Goal: Transaction & Acquisition: Purchase product/service

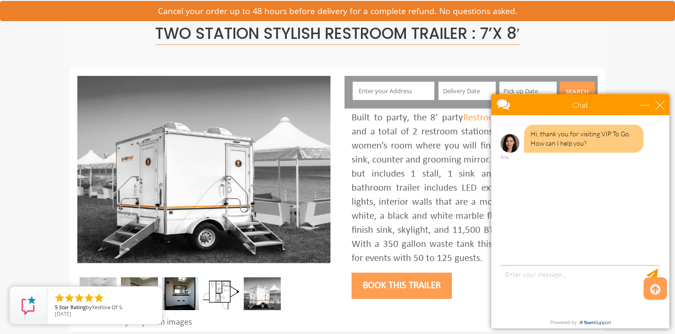
click at [391, 91] on input "text" at bounding box center [394, 91] width 83 height 19
click at [660, 107] on div "close" at bounding box center [660, 104] width 9 height 9
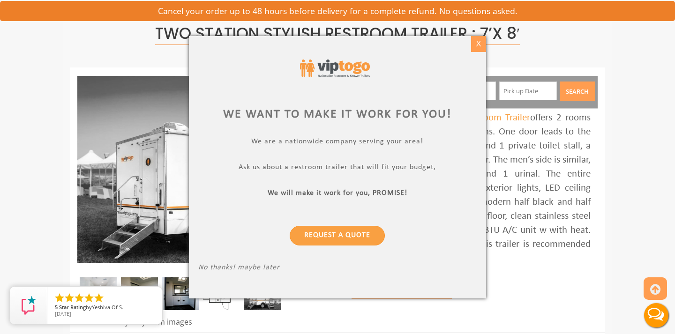
click at [480, 44] on div "X" at bounding box center [478, 44] width 15 height 16
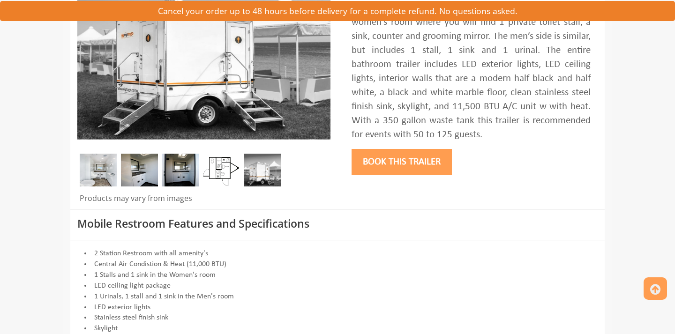
click at [410, 164] on button "Book this trailer" at bounding box center [402, 162] width 100 height 26
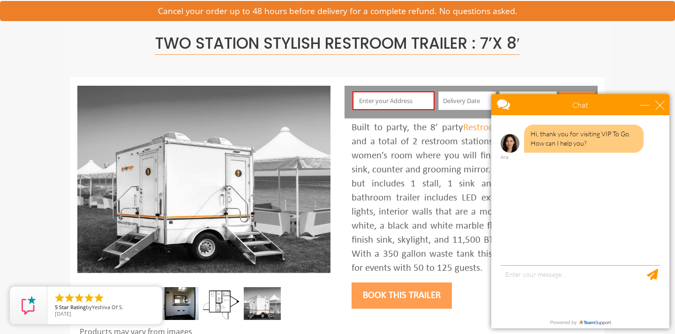
scroll to position [53, 0]
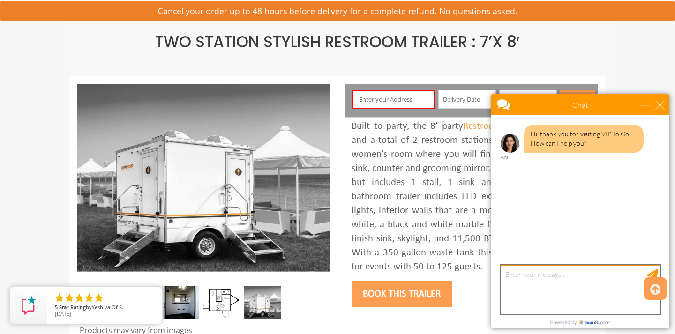
click at [565, 283] on textarea "type your message" at bounding box center [580, 289] width 159 height 49
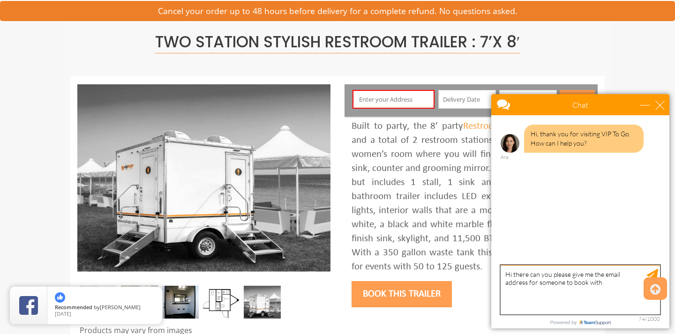
type textarea "Hi there can you please give me the email address for someone to book with?"
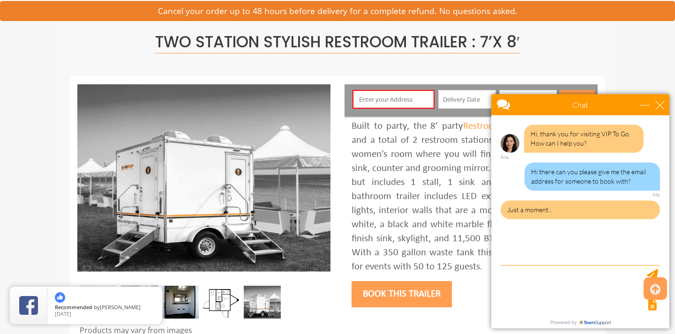
click at [395, 292] on button "Book this trailer" at bounding box center [402, 294] width 100 height 26
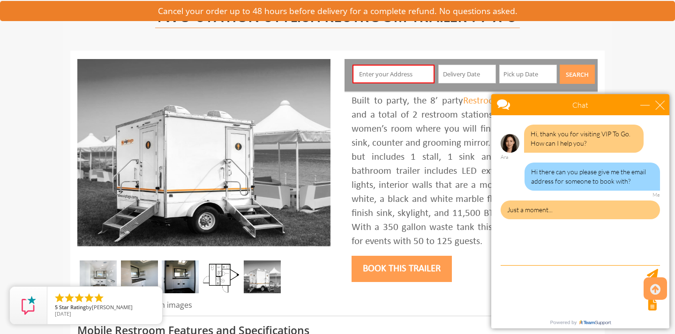
scroll to position [95, 0]
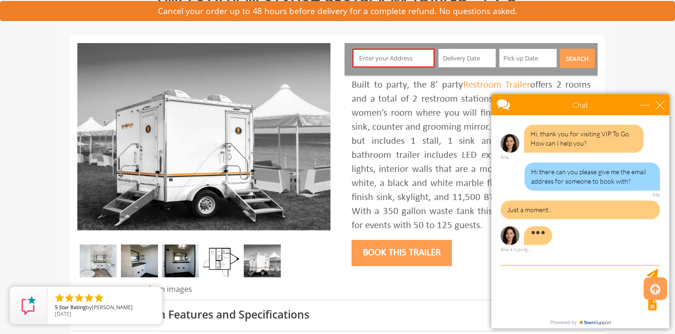
click at [419, 59] on input "text" at bounding box center [394, 58] width 83 height 19
paste input "[STREET_ADDRESS]"
type input "[STREET_ADDRESS]"
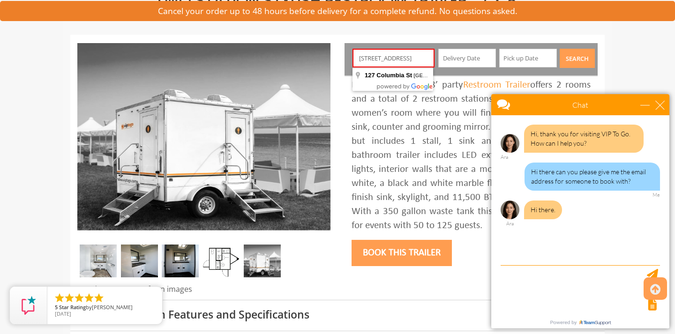
click at [457, 55] on input "text" at bounding box center [468, 58] width 58 height 19
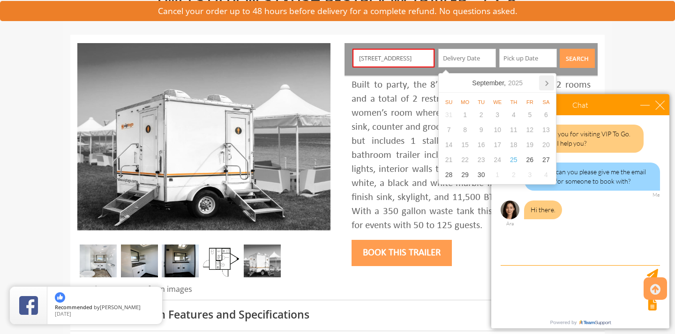
click at [542, 85] on icon at bounding box center [546, 83] width 15 height 15
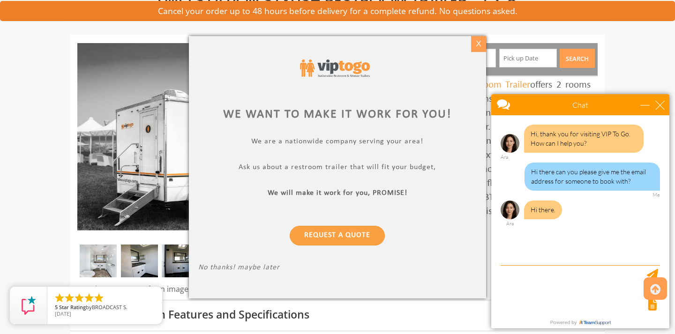
click at [476, 44] on div "X" at bounding box center [478, 44] width 15 height 16
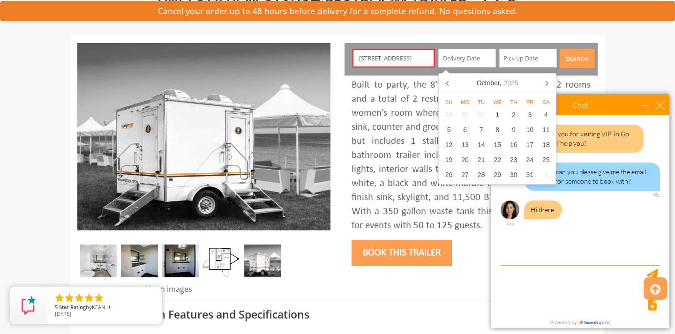
click at [470, 54] on input "text" at bounding box center [468, 58] width 58 height 19
click at [528, 142] on div "17" at bounding box center [530, 144] width 16 height 15
type input "[DATE]"
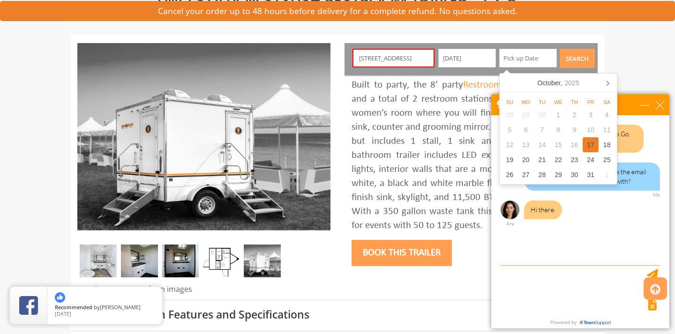
click at [590, 144] on div "17" at bounding box center [591, 144] width 16 height 15
type input "[DATE]"
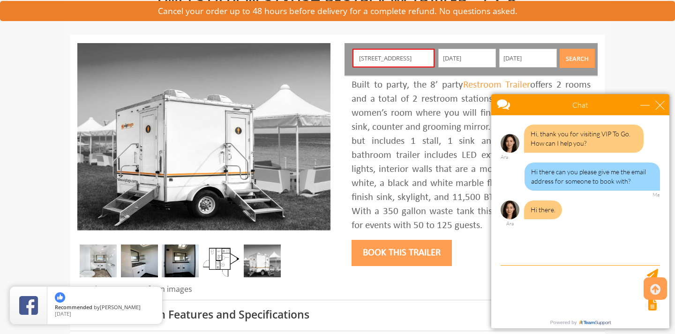
click at [580, 61] on button "Search" at bounding box center [577, 58] width 35 height 19
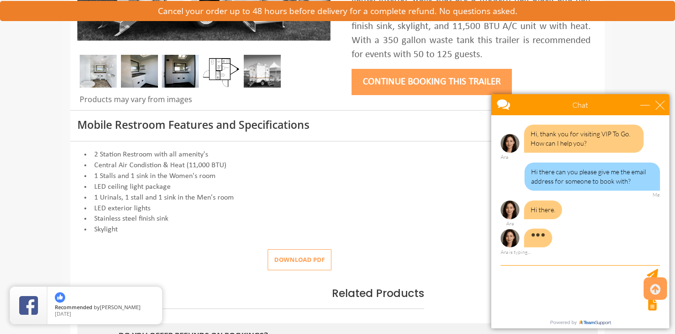
scroll to position [286, 0]
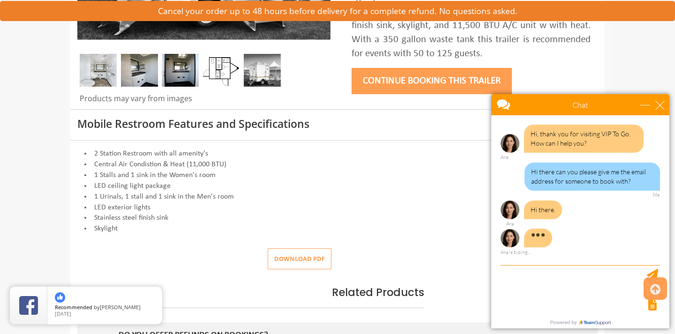
click at [447, 76] on button "Continue Booking this trailer" at bounding box center [432, 81] width 160 height 26
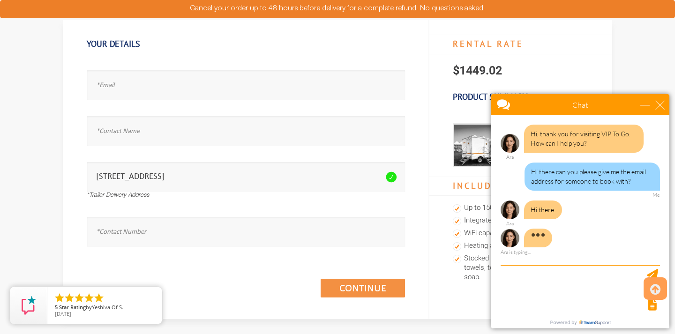
scroll to position [74, 0]
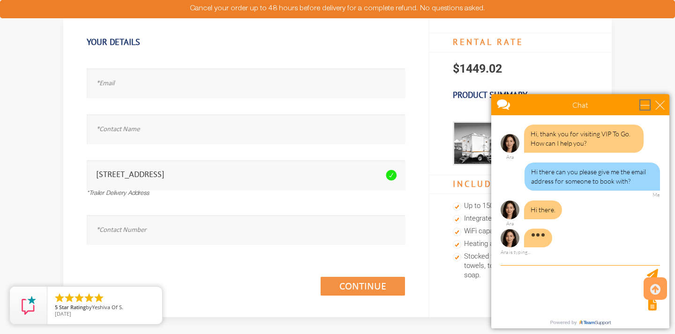
click at [643, 105] on div "minimize" at bounding box center [645, 104] width 9 height 9
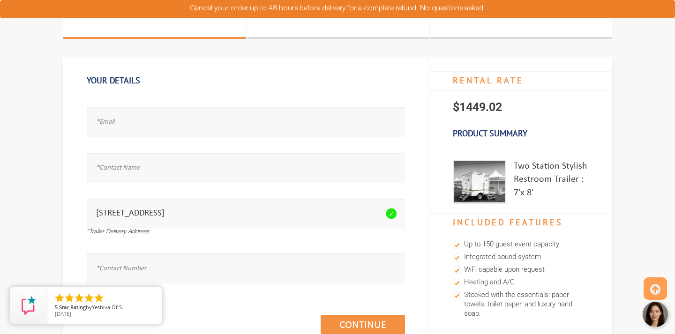
scroll to position [0, 0]
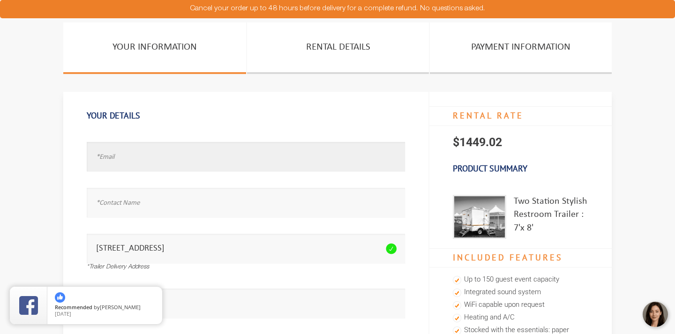
click at [332, 161] on input "text" at bounding box center [246, 157] width 318 height 30
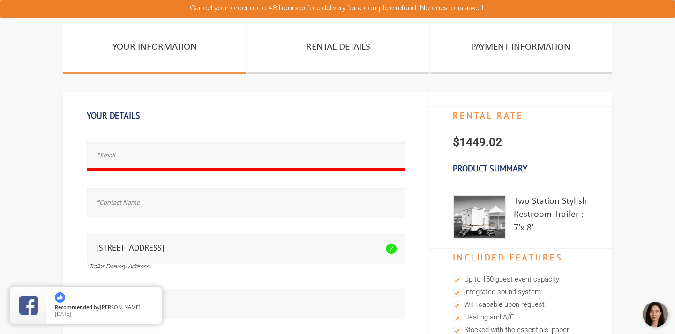
click at [651, 314] on div at bounding box center [656, 315] width 28 height 28
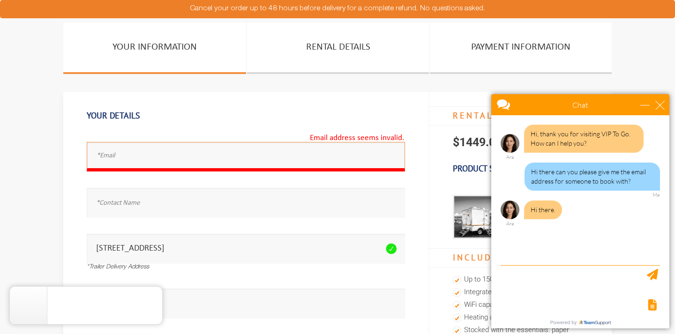
scroll to position [23, 0]
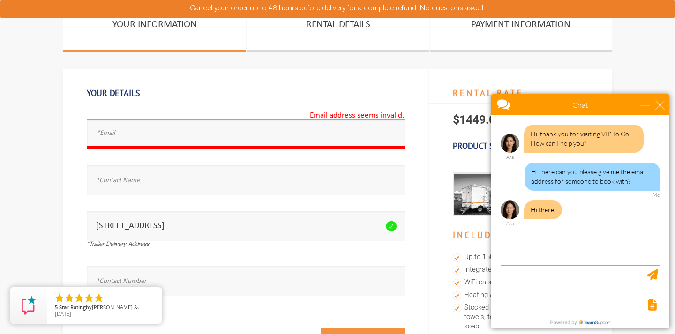
click at [579, 178] on div "Hi there can you please give me the email address for someone to book with?" at bounding box center [593, 177] width 136 height 28
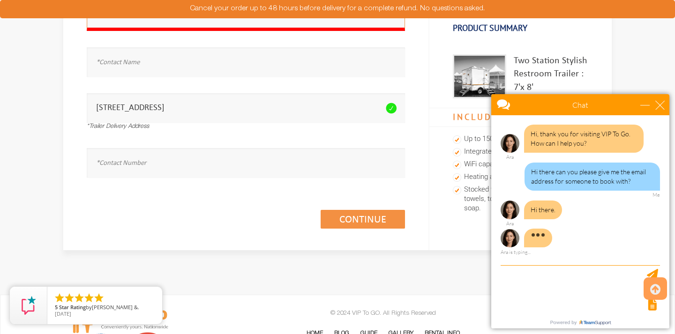
scroll to position [250, 0]
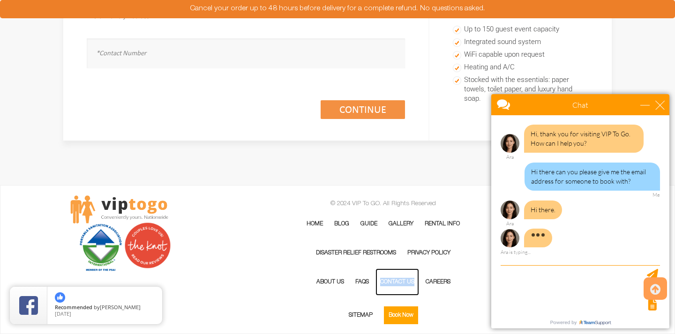
click at [397, 281] on link "Contact Us" at bounding box center [398, 282] width 44 height 27
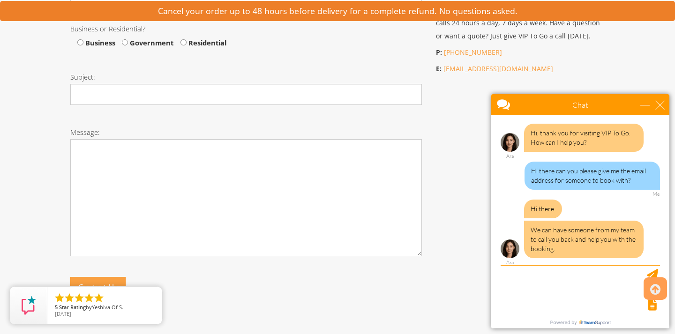
scroll to position [30, 0]
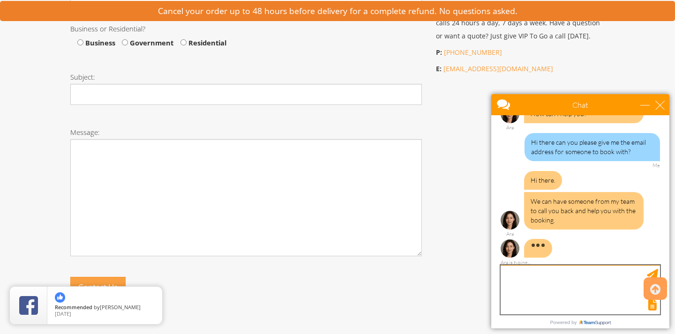
click at [558, 290] on textarea "type your message" at bounding box center [580, 289] width 159 height 49
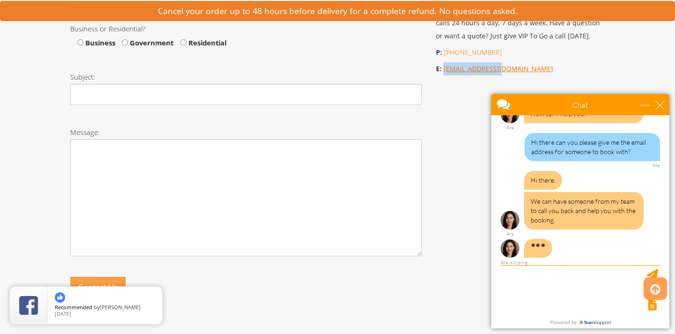
drag, startPoint x: 505, startPoint y: 72, endPoint x: 443, endPoint y: 72, distance: 61.4
click at [443, 72] on p "E: info@viptogo.com" at bounding box center [520, 68] width 169 height 13
copy link "[EMAIL_ADDRESS][DOMAIN_NAME]"
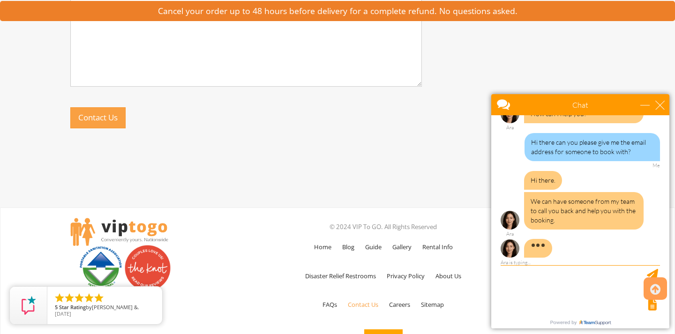
scroll to position [678, 0]
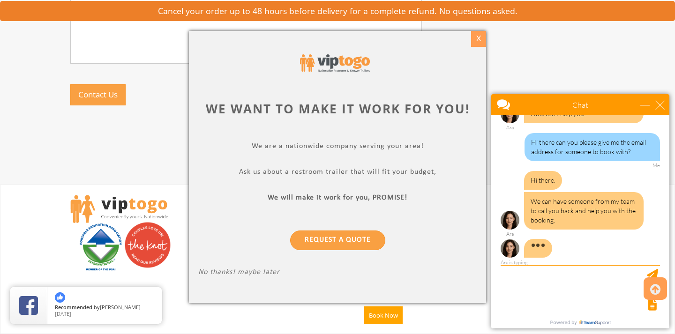
click at [479, 38] on div "X" at bounding box center [478, 39] width 15 height 16
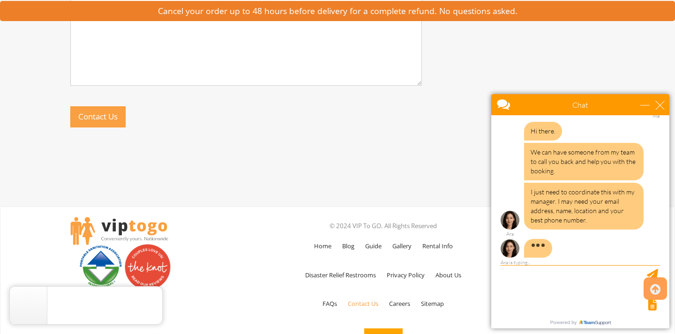
scroll to position [652, 0]
